Goal: Communication & Community: Answer question/provide support

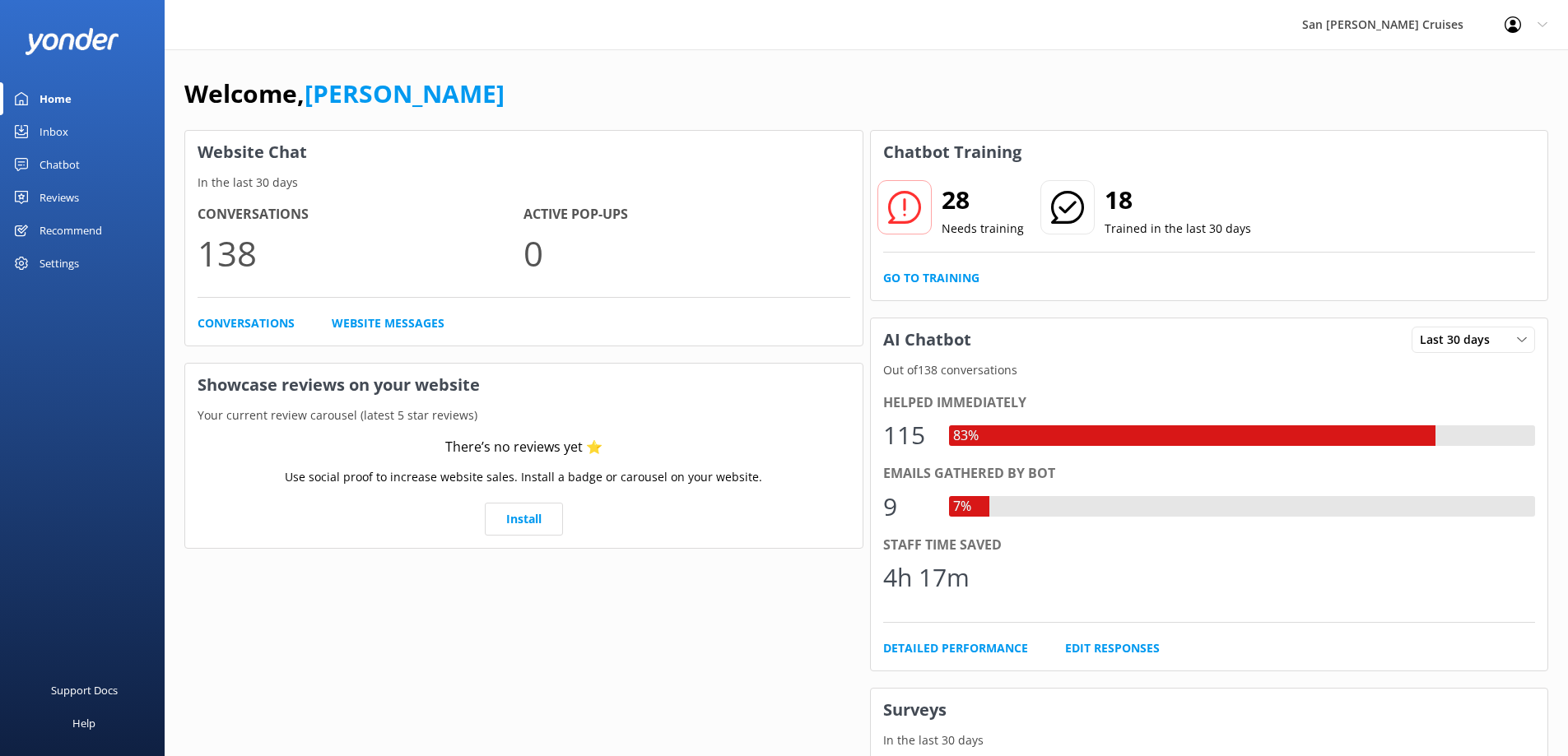
click at [67, 123] on div "Inbox" at bounding box center [53, 131] width 29 height 32
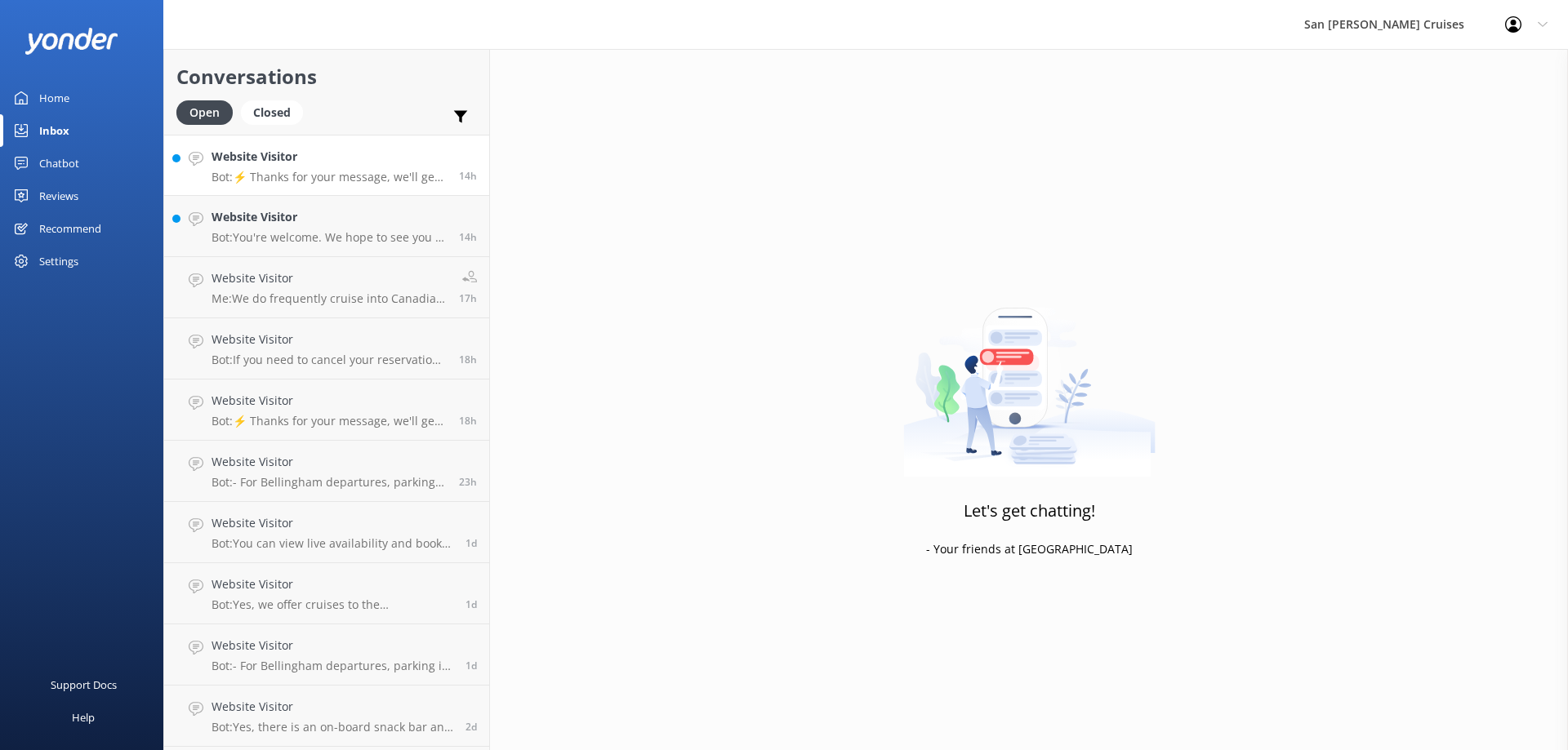
click at [338, 167] on div "Website Visitor Bot: ⚡ Thanks for your message, we'll get back to you as soon a…" at bounding box center [329, 165] width 235 height 35
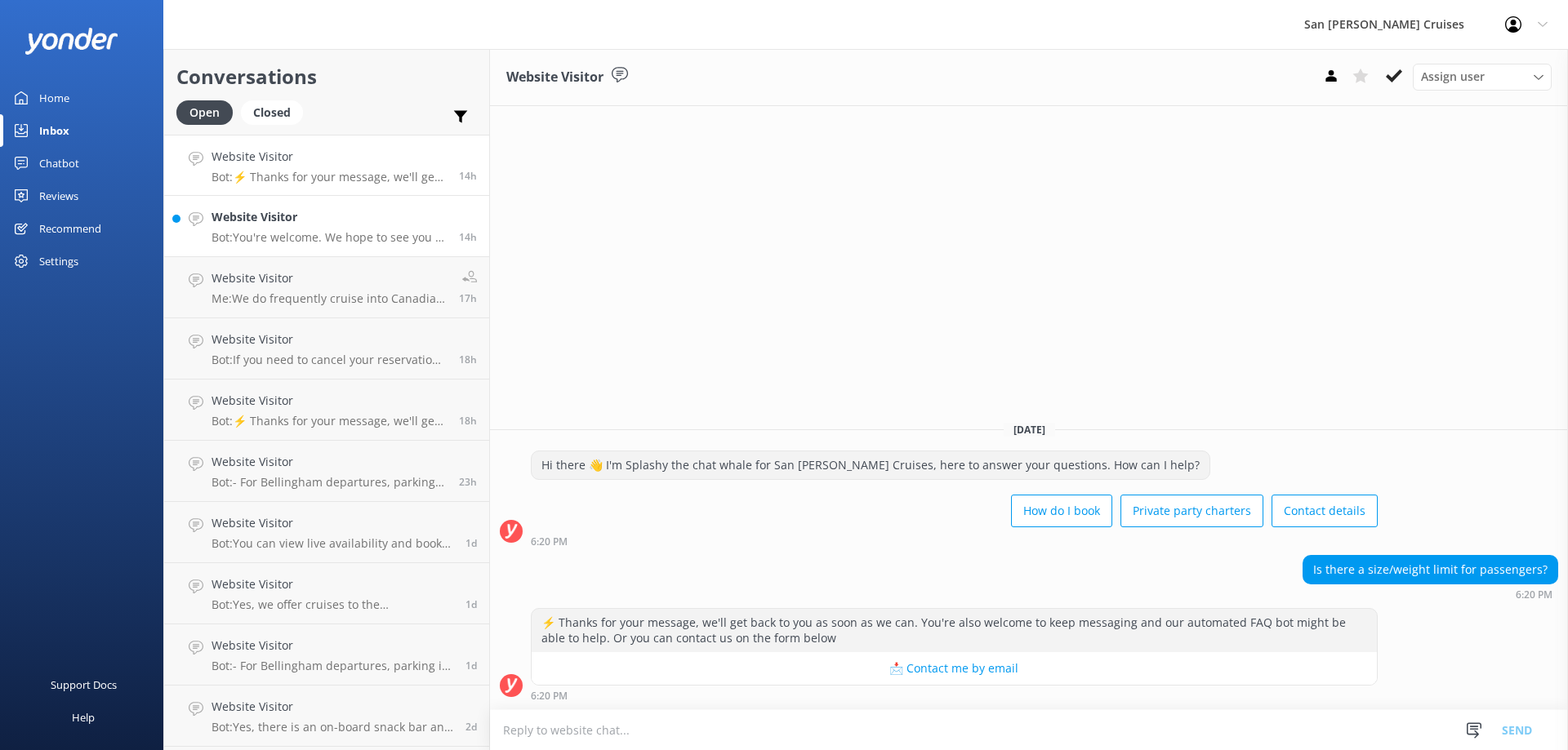
click at [334, 233] on p "Bot: You're welcome. We hope to see you at [GEOGRAPHIC_DATA][PERSON_NAME] Cruis…" at bounding box center [329, 237] width 235 height 15
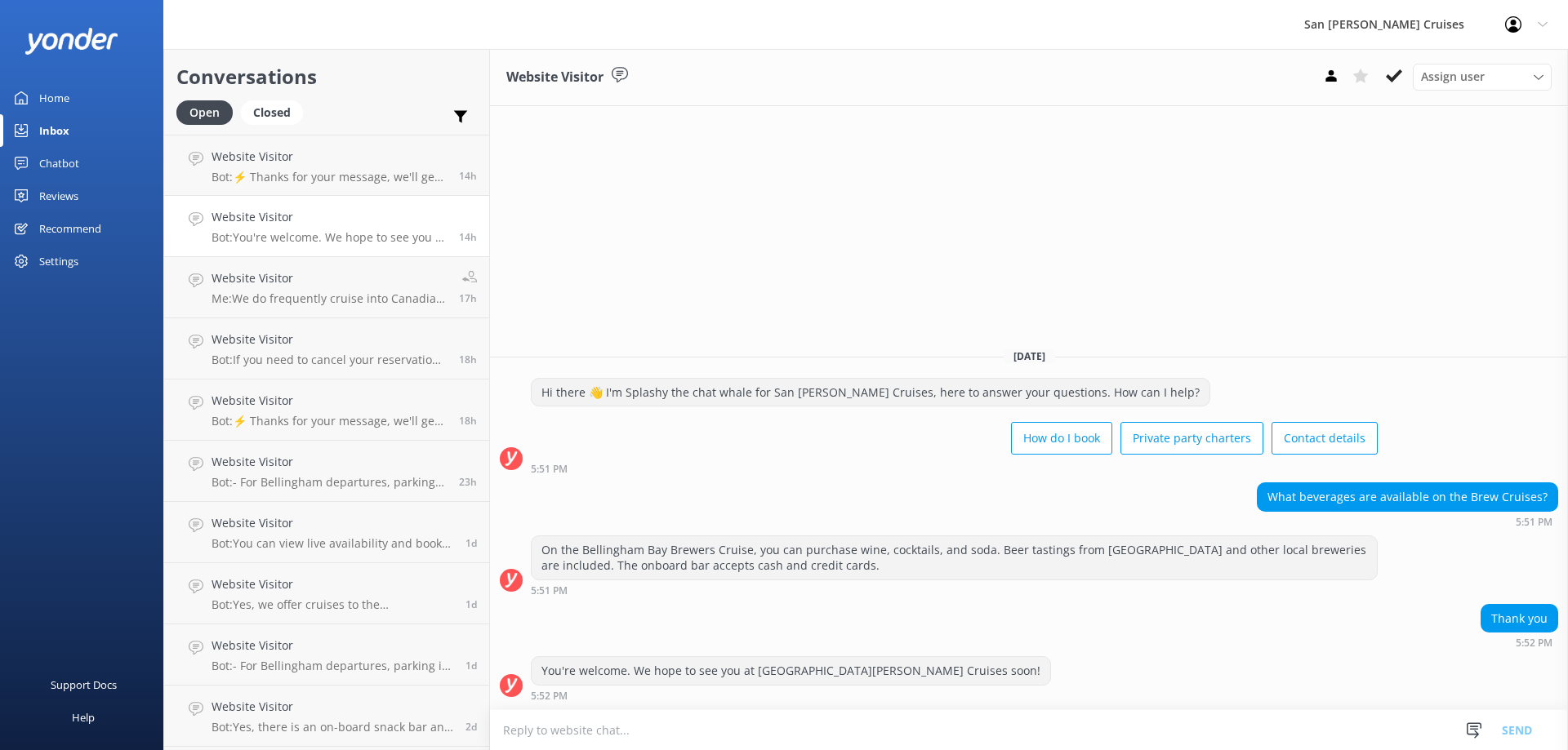
click at [56, 83] on div "Home" at bounding box center [54, 98] width 30 height 32
